Goal: Task Accomplishment & Management: Use online tool/utility

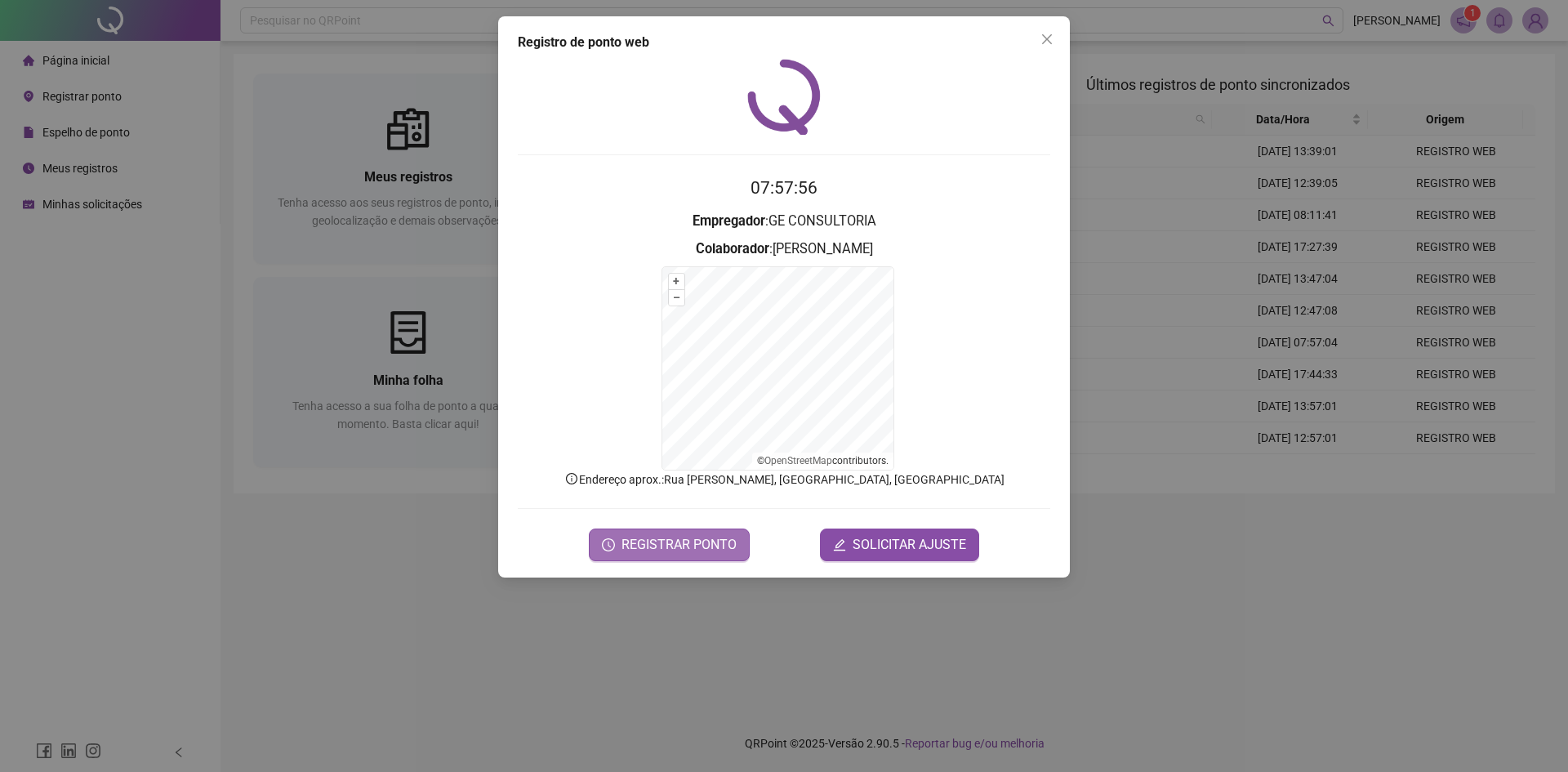
click at [654, 551] on span "REGISTRAR PONTO" at bounding box center [679, 545] width 115 height 20
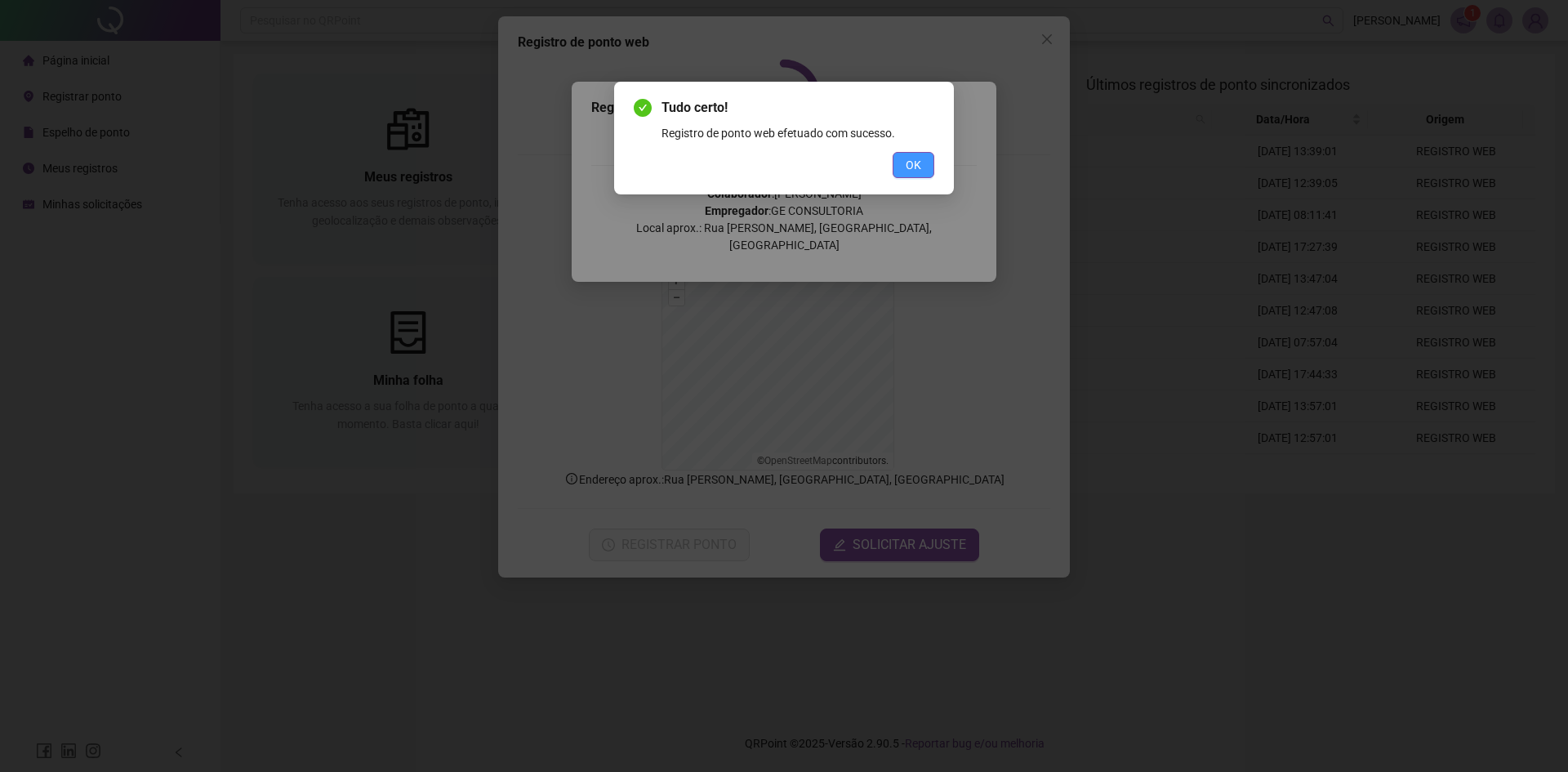
click at [908, 164] on span "OK" at bounding box center [914, 165] width 15 height 18
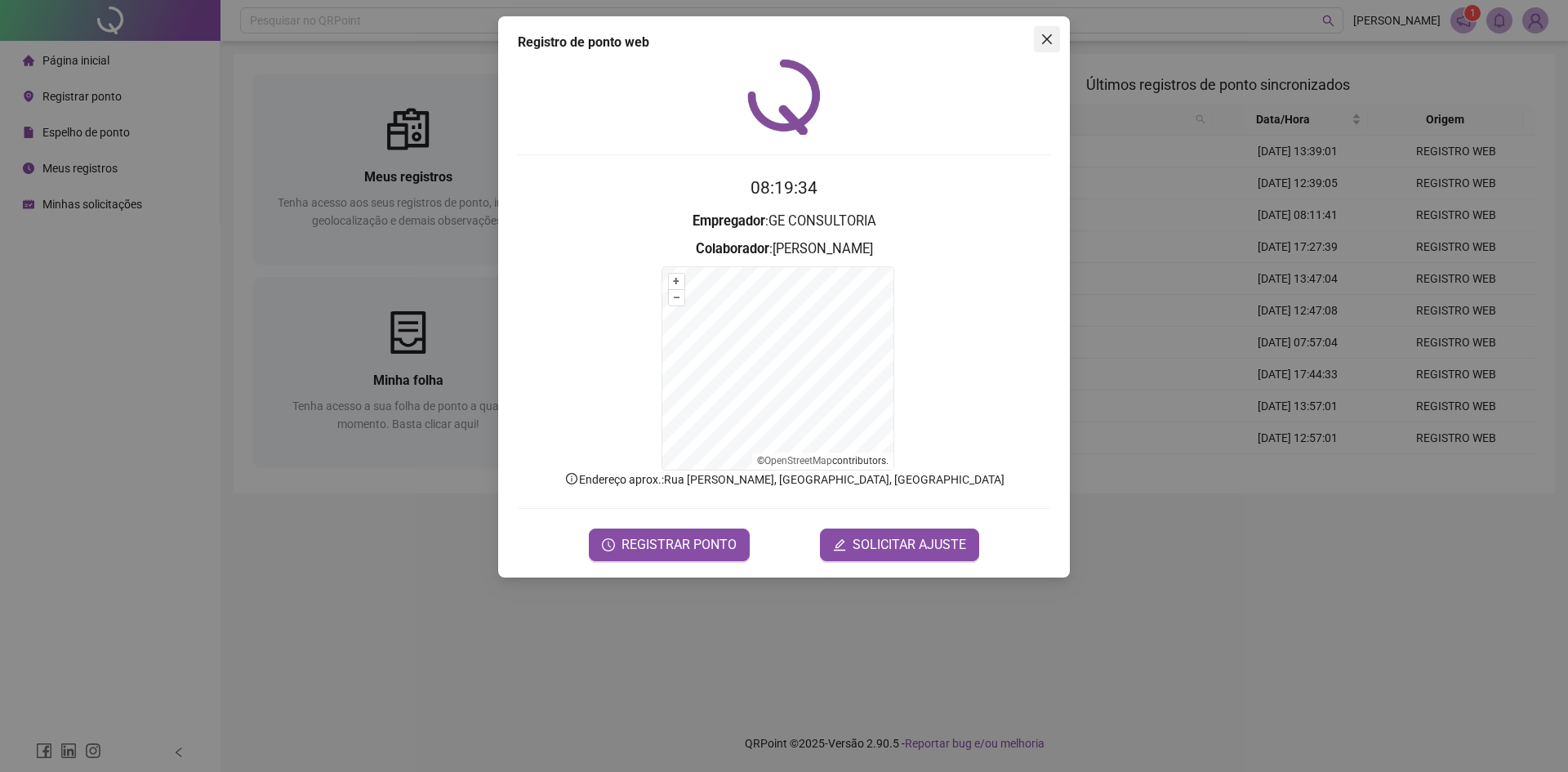
click at [1051, 40] on icon "close" at bounding box center [1046, 39] width 13 height 13
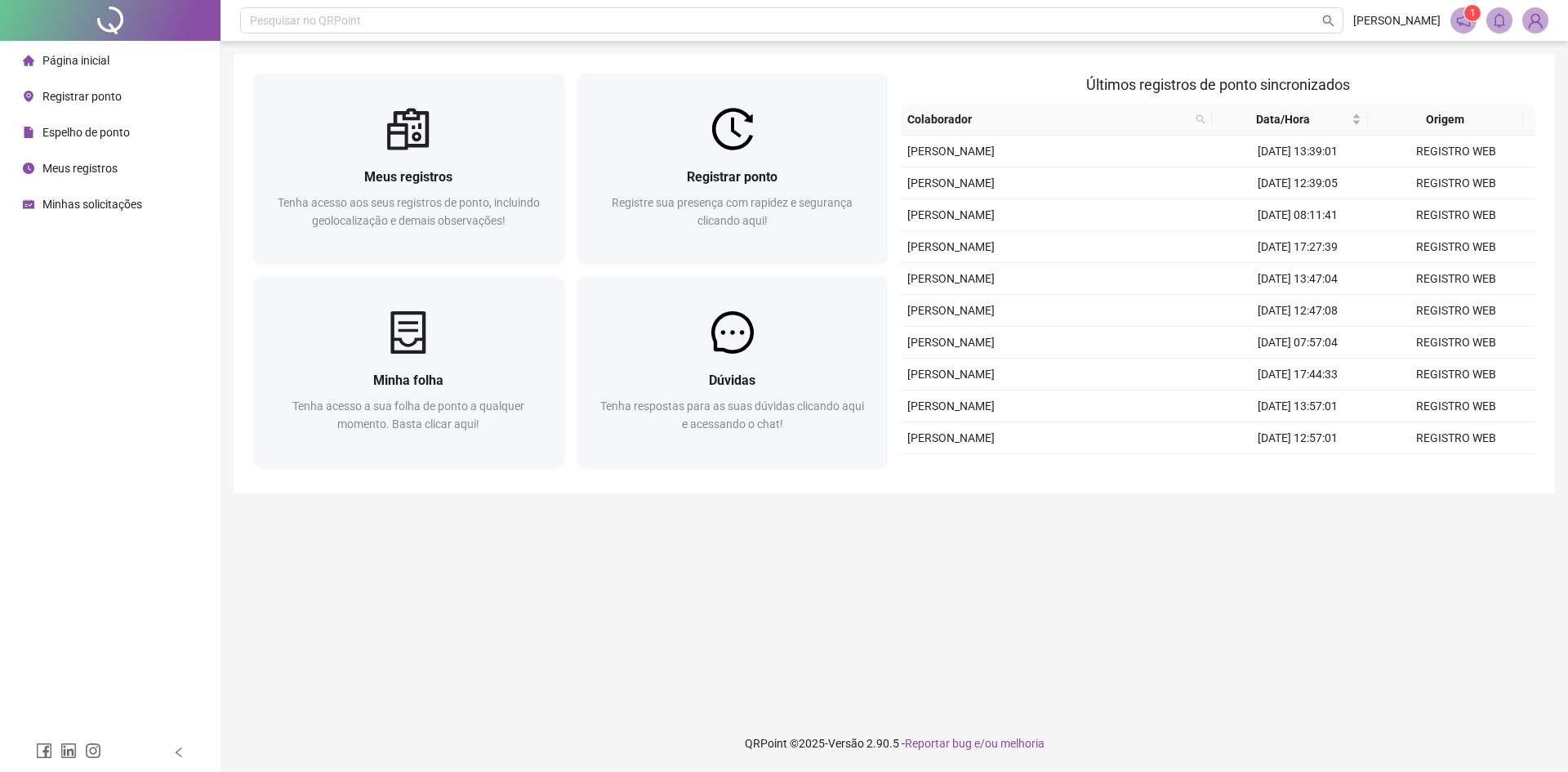
click at [107, 126] on span "Espelho de ponto" at bounding box center [85, 132] width 87 height 13
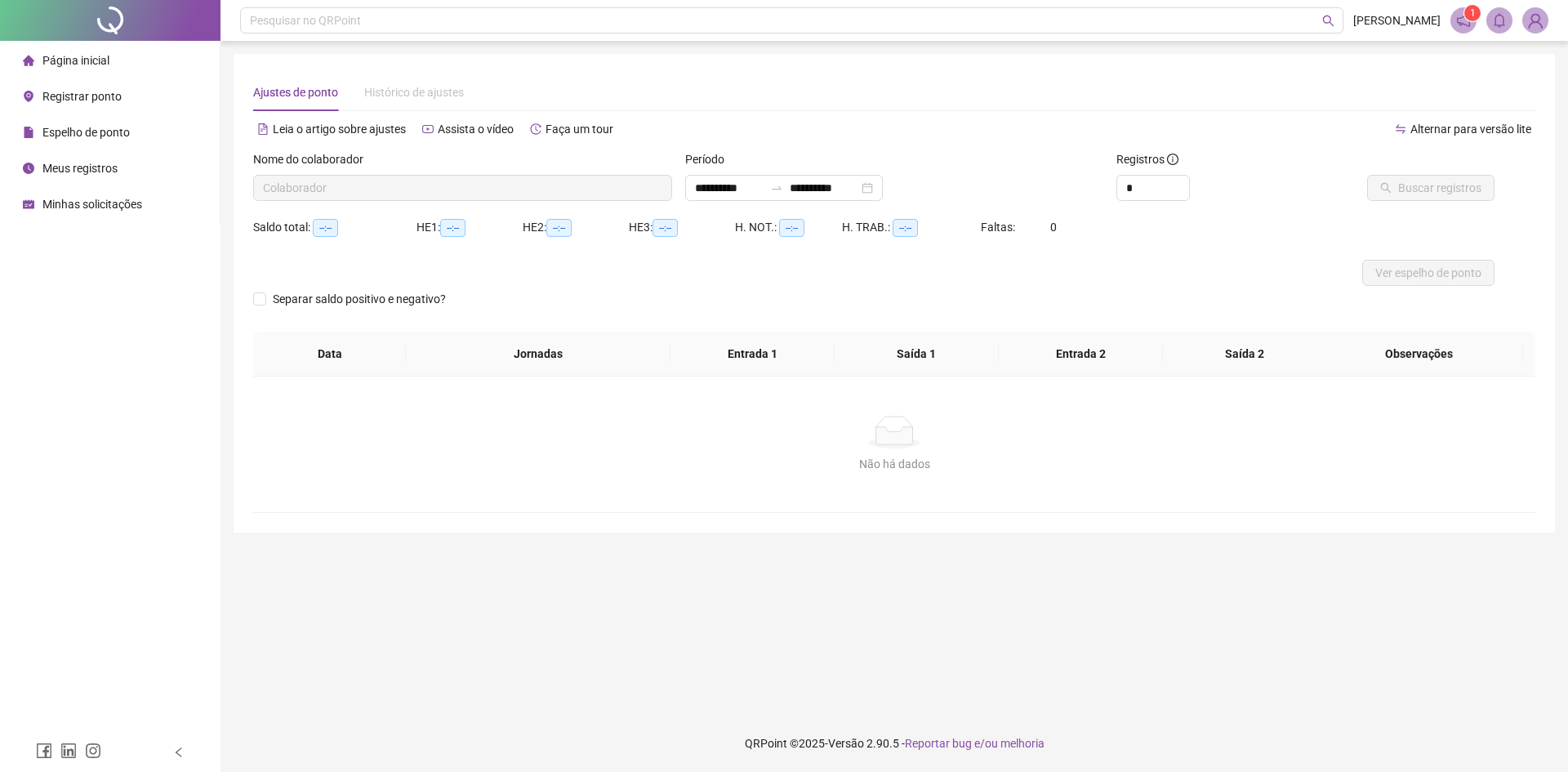
type input "**********"
click at [1430, 190] on span "Buscar registros" at bounding box center [1440, 188] width 84 height 18
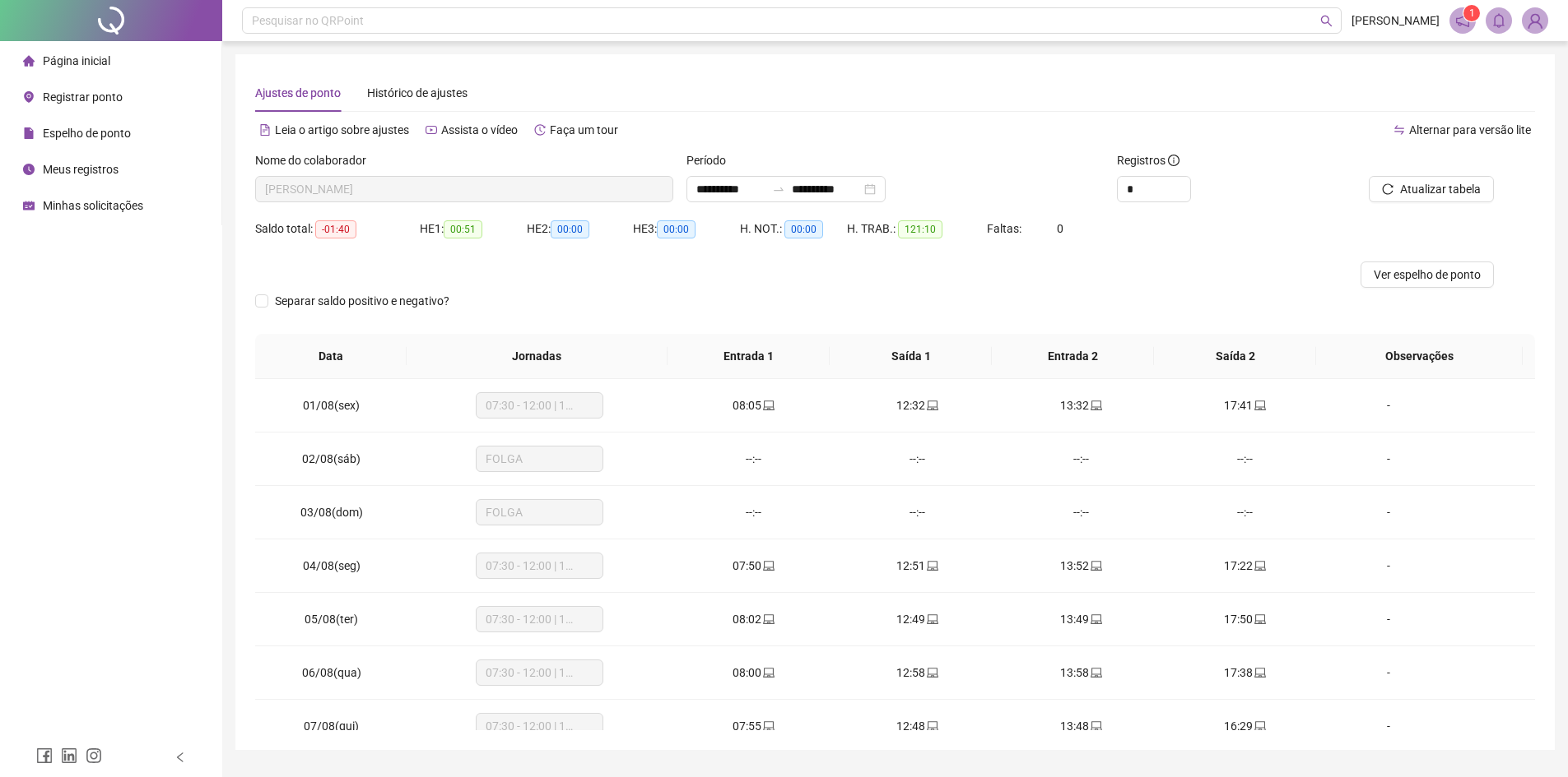
click at [131, 56] on li "Página inicial" at bounding box center [111, 61] width 215 height 33
